Goal: Find specific page/section: Find specific page/section

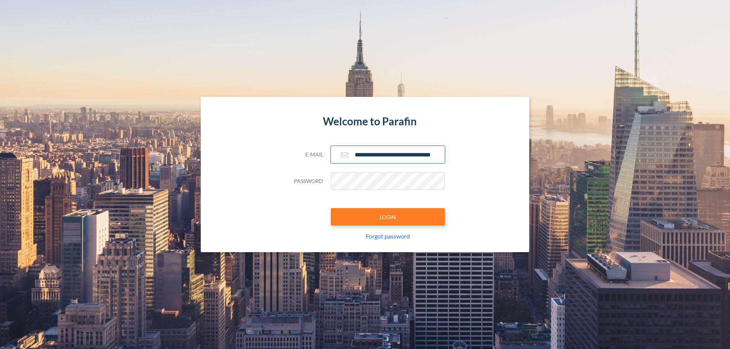
type input "**********"
click at [388, 217] on button "LOGIN" at bounding box center [388, 216] width 114 height 17
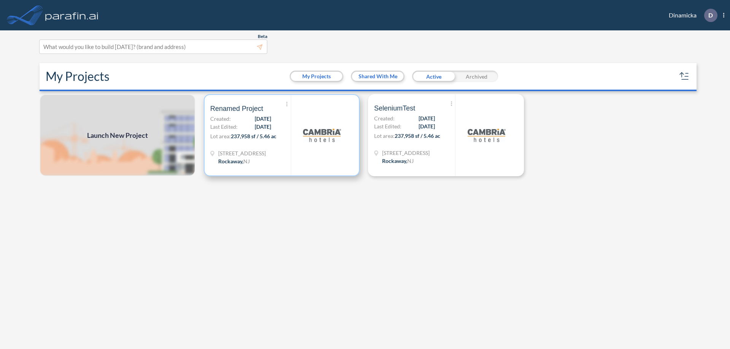
scroll to position [2, 0]
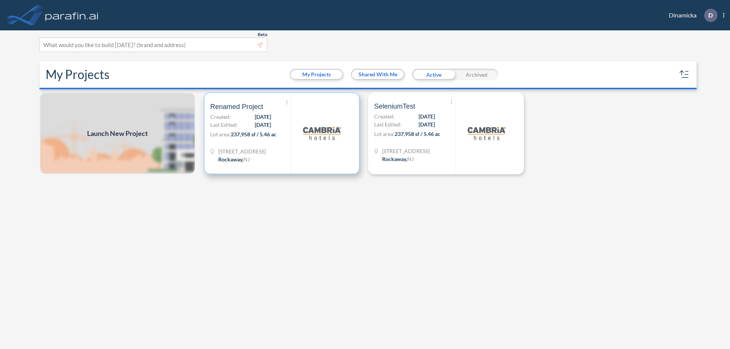
click at [282, 133] on p "Lot area: 237,958 sf / 5.46 ac" at bounding box center [250, 135] width 81 height 11
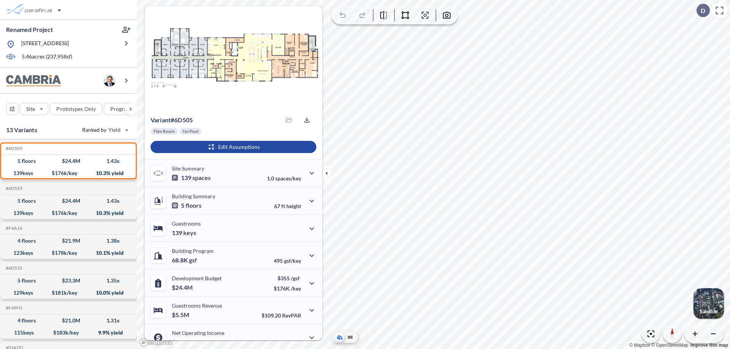
scroll to position [38, 0]
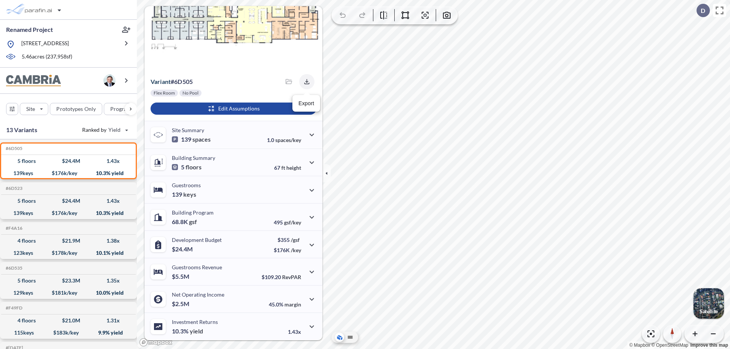
click at [305, 82] on icon "button" at bounding box center [306, 81] width 5 height 5
